Goal: Task Accomplishment & Management: Complete application form

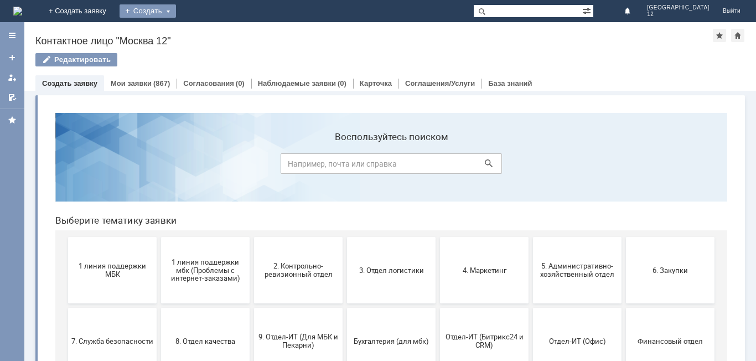
click at [176, 9] on div "Создать" at bounding box center [148, 10] width 56 height 13
drag, startPoint x: 211, startPoint y: 30, endPoint x: 216, endPoint y: 31, distance: 5.6
click at [206, 30] on link "Заявка" at bounding box center [164, 33] width 84 height 13
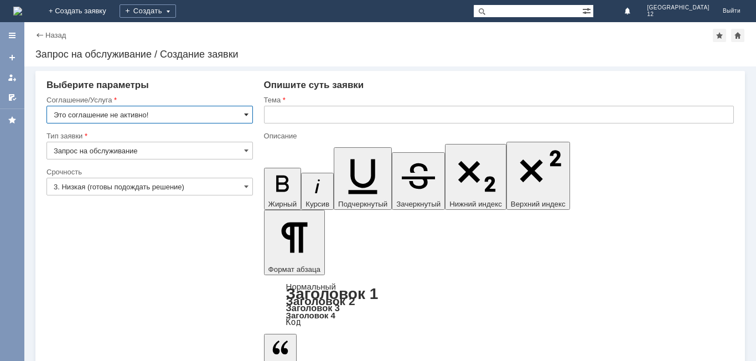
click at [247, 112] on span at bounding box center [246, 114] width 4 height 9
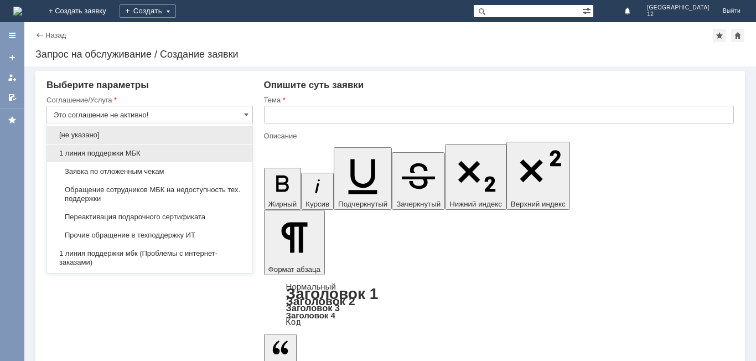
click at [121, 152] on span "1 линия поддержки МБК" at bounding box center [150, 153] width 192 height 9
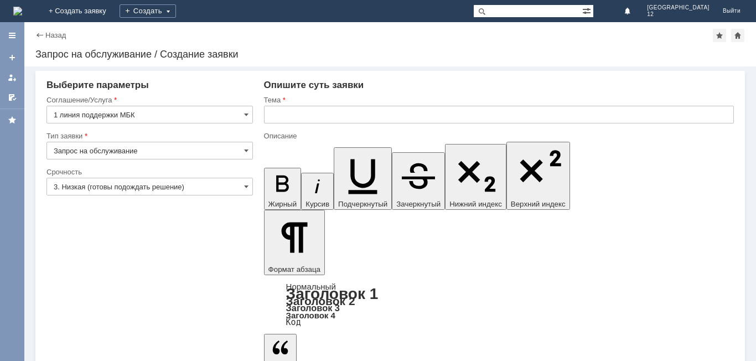
type input "1 линия поддержки МБК"
click at [246, 186] on span at bounding box center [246, 186] width 4 height 9
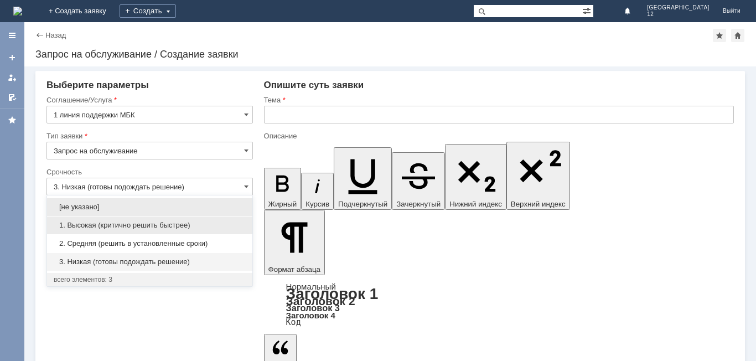
click at [147, 222] on span "1. Высокая (критично решить быстрее)" at bounding box center [150, 225] width 192 height 9
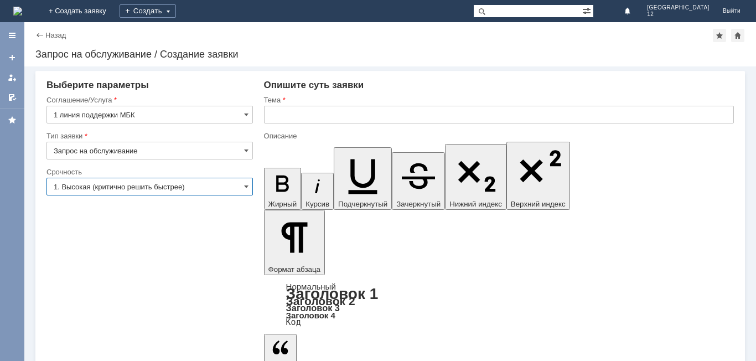
type input "1. Высокая (критично решить быстрее)"
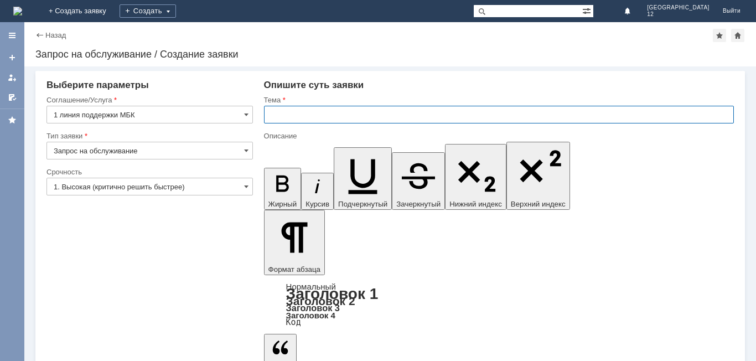
click at [287, 116] on input "text" at bounding box center [499, 115] width 470 height 18
type input "отложенные чеки"
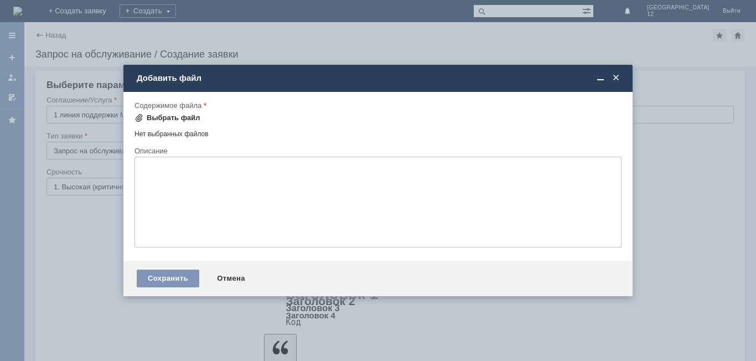
click at [167, 118] on div "Выбрать файл" at bounding box center [174, 117] width 54 height 9
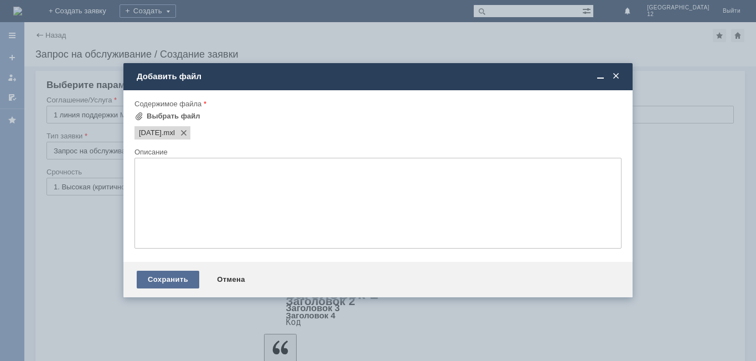
click at [158, 282] on div "Сохранить" at bounding box center [168, 280] width 63 height 18
